Goal: Task Accomplishment & Management: Use online tool/utility

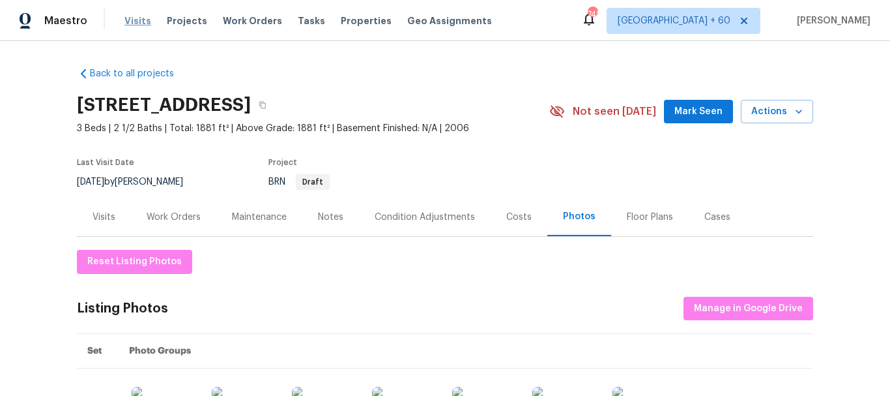
click at [138, 23] on span "Visits" at bounding box center [137, 20] width 27 height 13
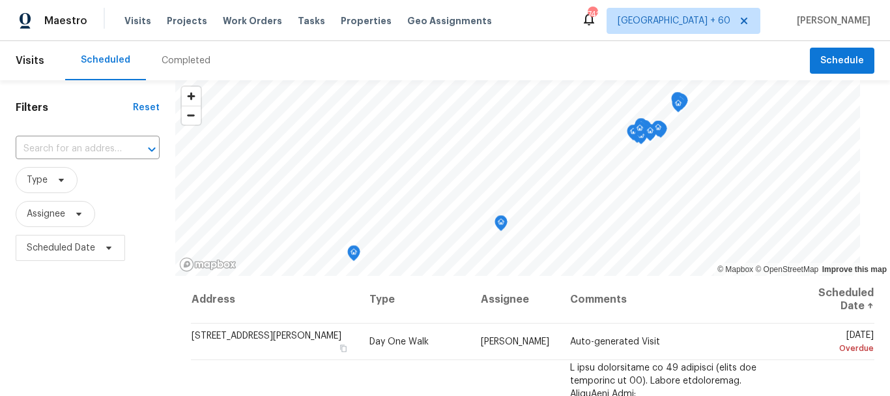
click at [189, 61] on div "Completed" at bounding box center [186, 60] width 49 height 13
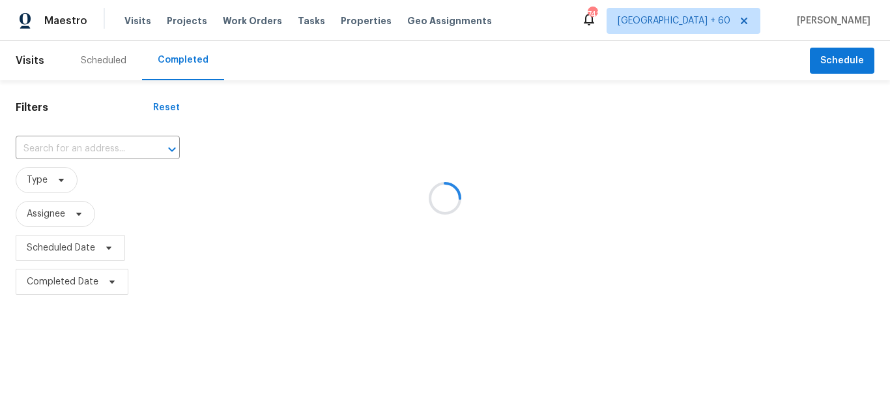
click at [53, 141] on div at bounding box center [445, 198] width 890 height 396
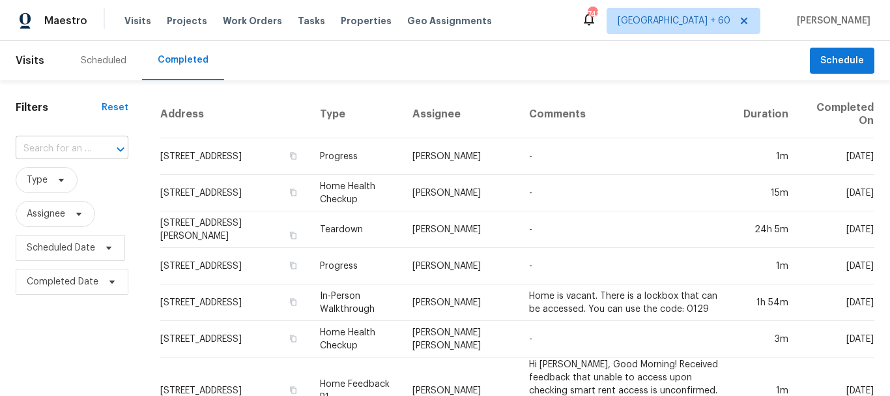
click at [50, 146] on input "text" at bounding box center [54, 149] width 76 height 20
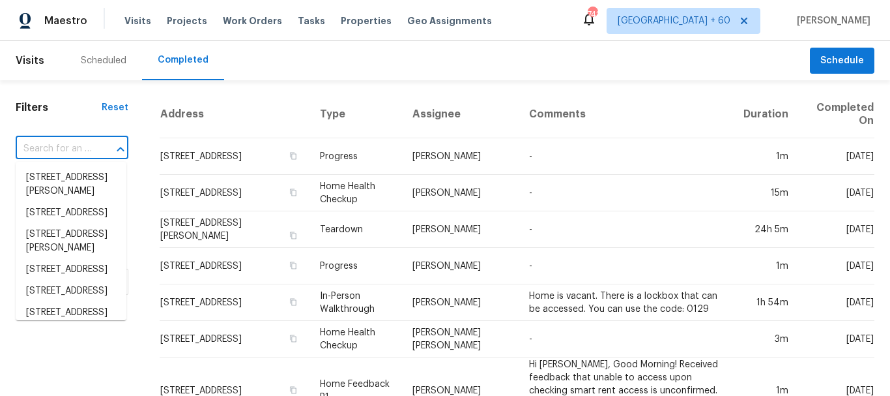
paste input "[STREET_ADDRESS][PERSON_NAME]"
type input "[STREET_ADDRESS][PERSON_NAME]"
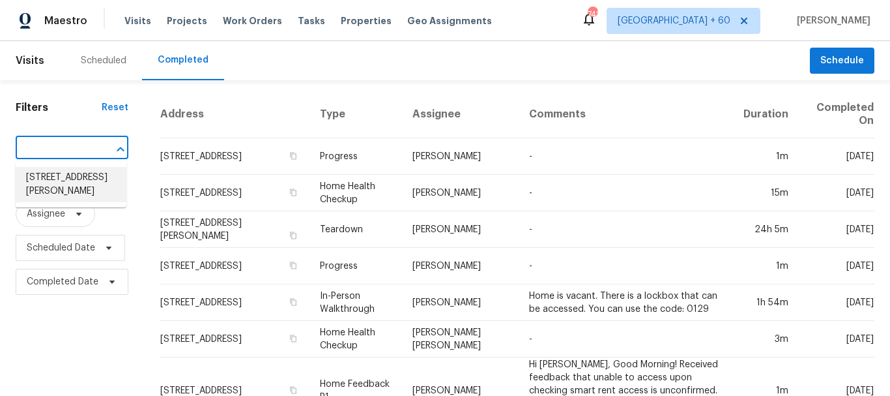
click at [66, 183] on li "[STREET_ADDRESS][PERSON_NAME]" at bounding box center [71, 184] width 111 height 35
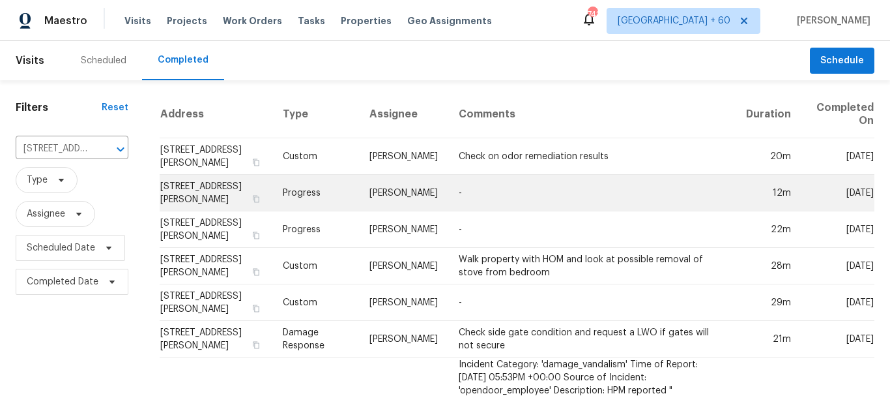
click at [297, 195] on td "Progress" at bounding box center [315, 193] width 87 height 36
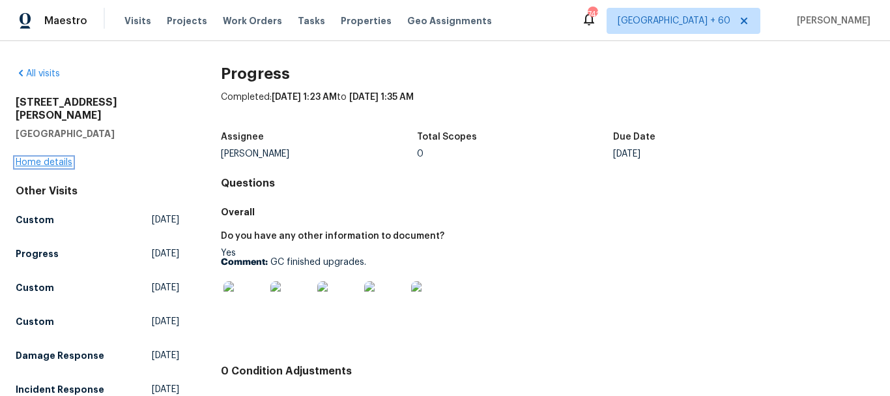
click at [57, 158] on link "Home details" at bounding box center [44, 162] width 57 height 9
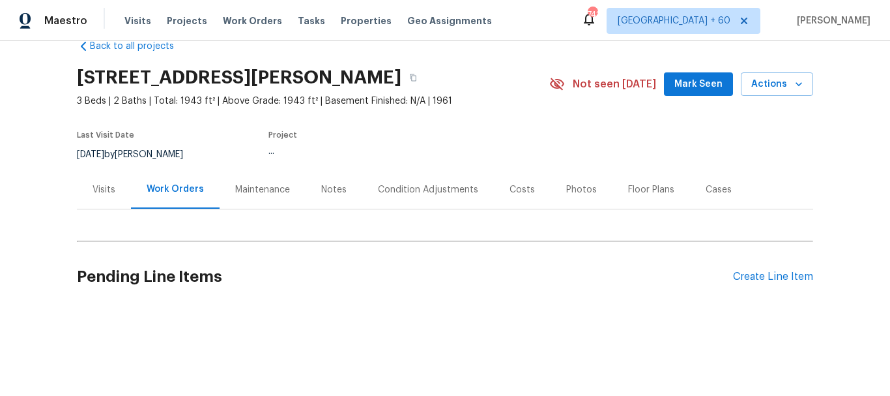
click at [568, 183] on div "Photos" at bounding box center [581, 189] width 31 height 13
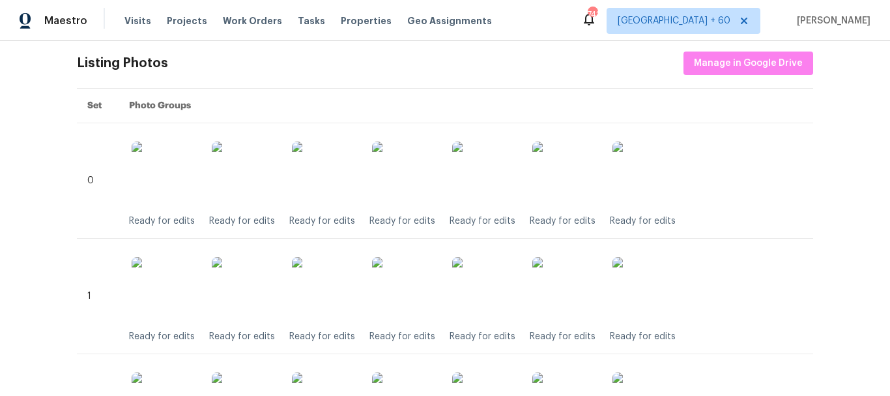
scroll to position [51, 0]
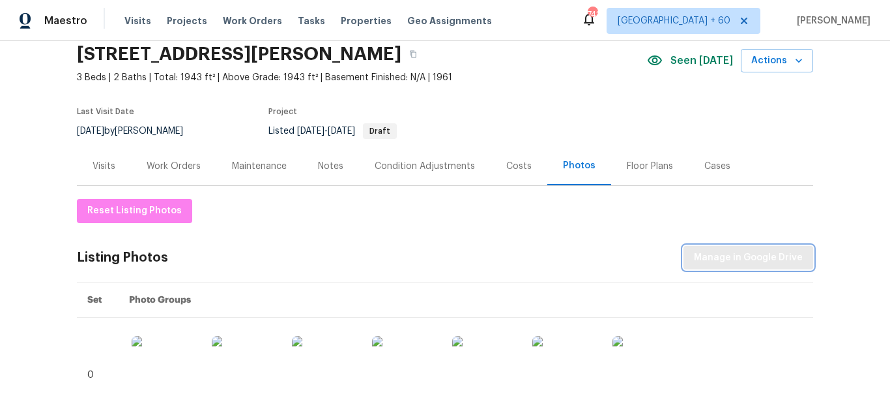
click at [738, 251] on span "Manage in Google Drive" at bounding box center [748, 258] width 109 height 16
